Goal: Entertainment & Leisure: Consume media (video, audio)

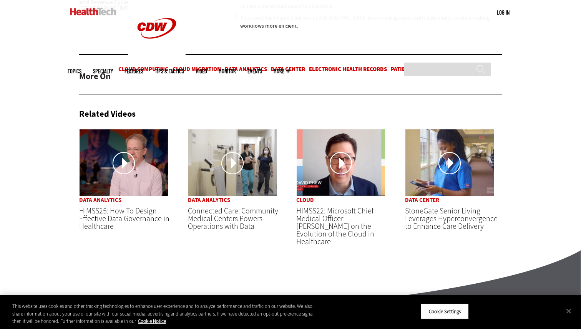
scroll to position [799, 0]
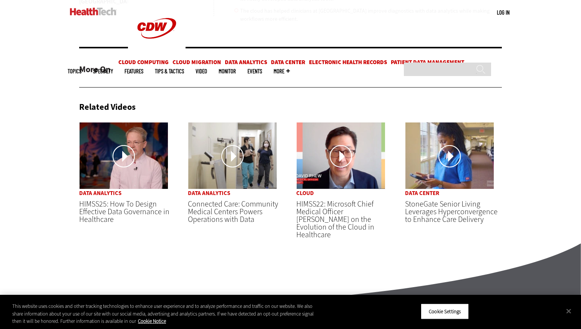
click at [118, 163] on link at bounding box center [123, 156] width 89 height 68
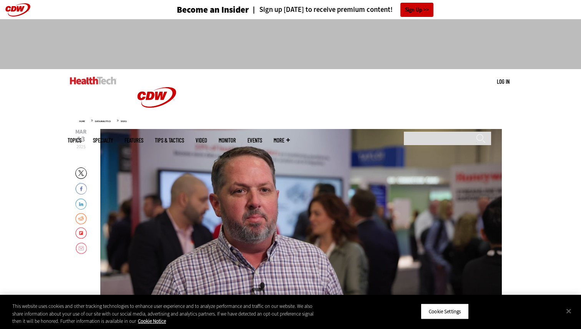
click at [310, 242] on div "Play or Pause Video" at bounding box center [301, 244] width 31 height 31
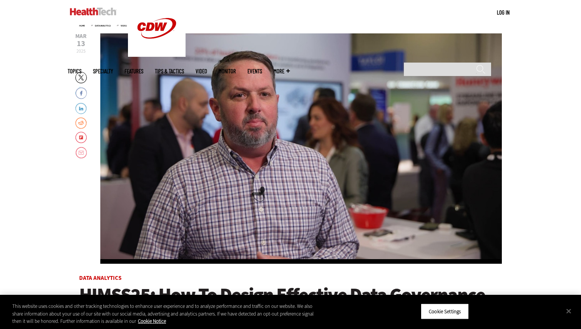
scroll to position [93, 0]
